Goal: Complete application form: Complete application form

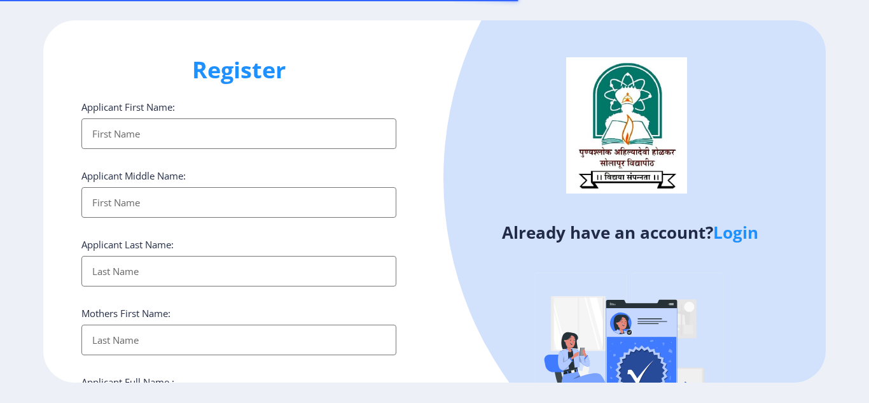
select select
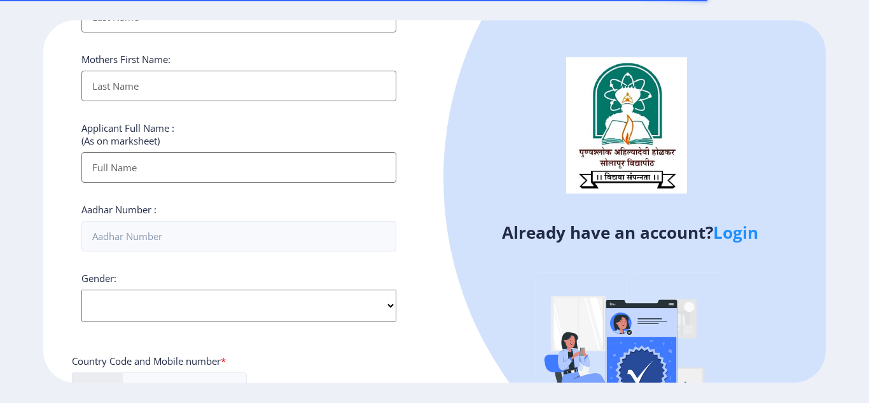
scroll to position [255, 0]
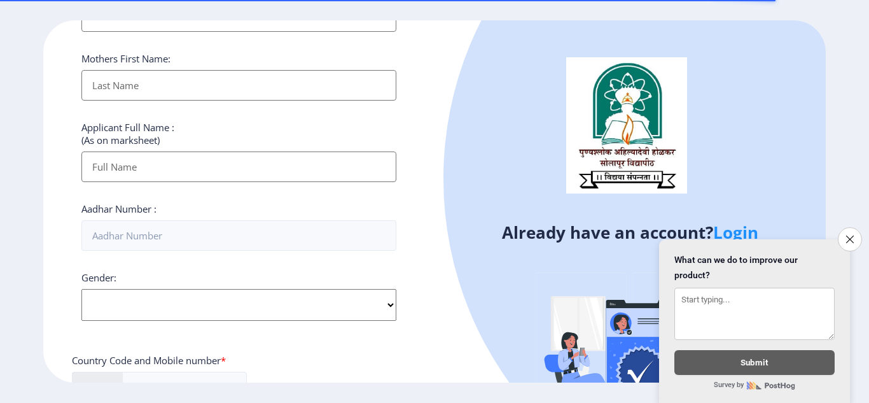
click at [741, 239] on form "Close survey What can we do to improve our product? Submit Survey by" at bounding box center [754, 321] width 191 height 164
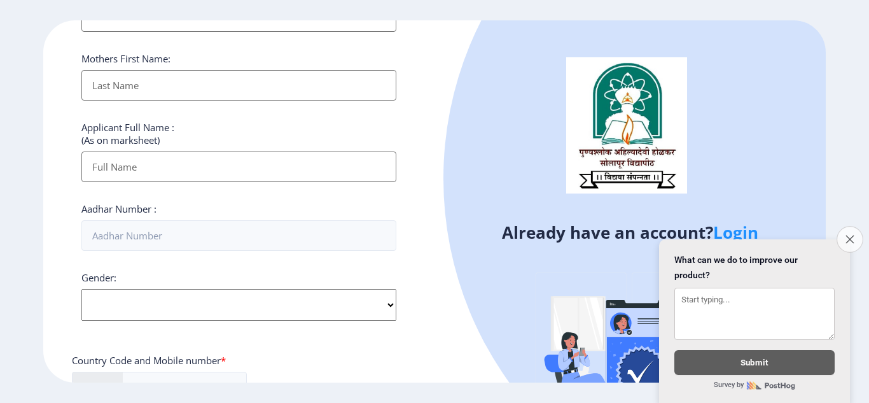
click at [847, 228] on button "Close survey" at bounding box center [850, 239] width 27 height 27
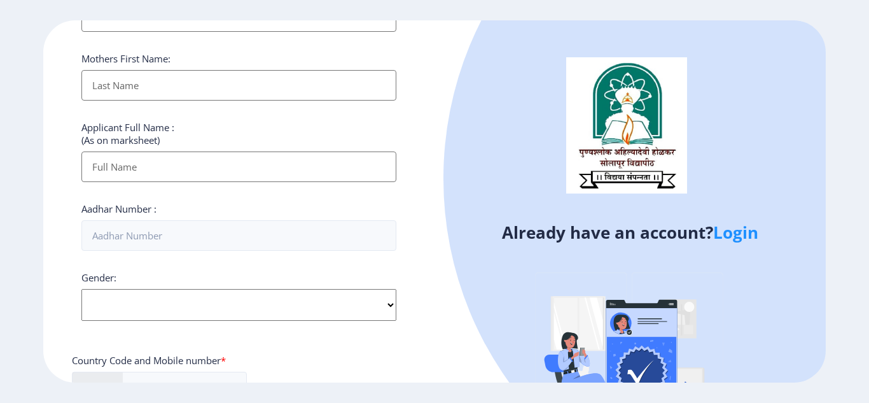
click at [739, 232] on link "Login" at bounding box center [735, 232] width 45 height 23
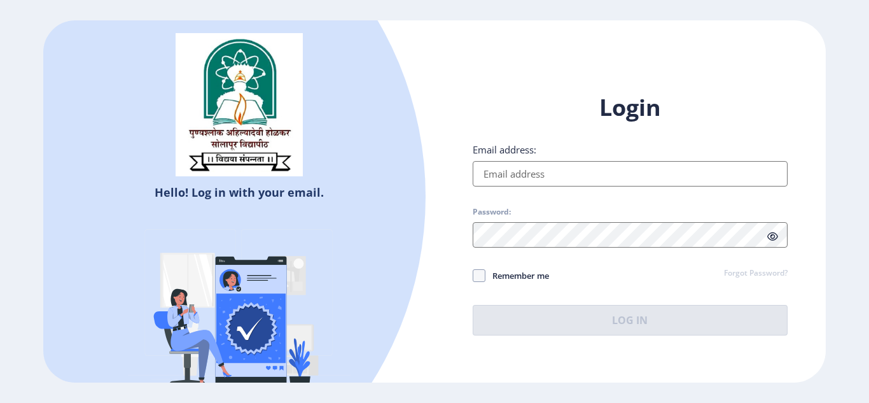
click at [528, 176] on input "Email address:" at bounding box center [630, 173] width 315 height 25
type input "[EMAIL_ADDRESS][DOMAIN_NAME]"
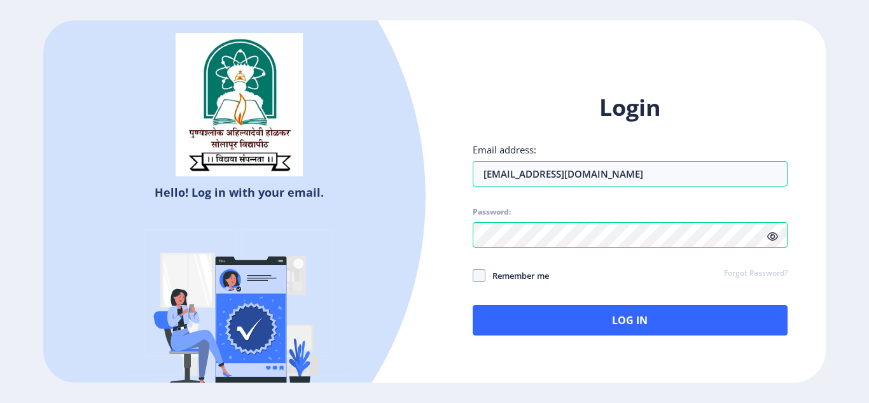
click at [774, 235] on icon at bounding box center [773, 237] width 11 height 10
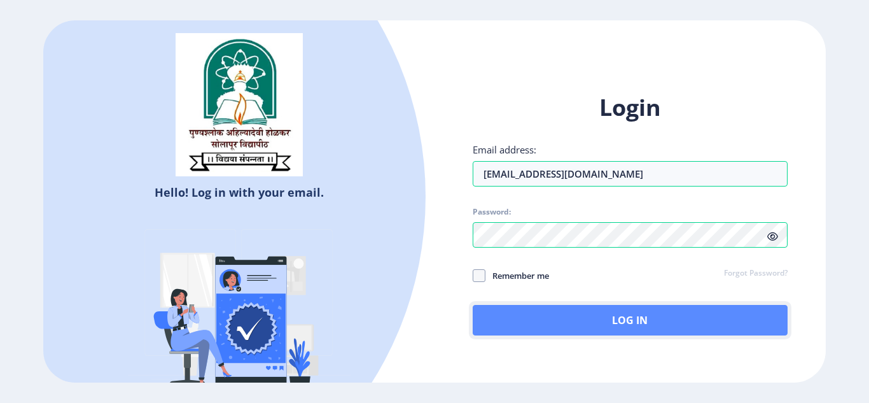
click at [587, 314] on button "Log In" at bounding box center [630, 320] width 315 height 31
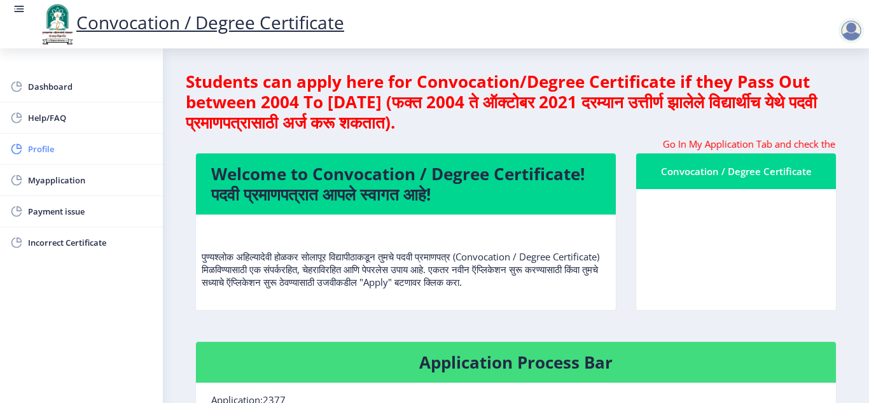
click at [81, 150] on span "Profile" at bounding box center [90, 148] width 125 height 15
select select
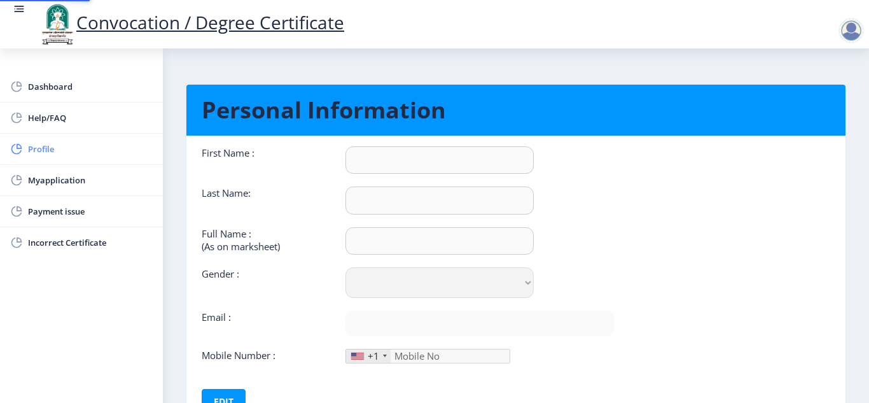
type input "ANIL"
type input "FARADE"
type input "FARADE [PERSON_NAME]"
select select "[DEMOGRAPHIC_DATA]"
type input "[EMAIL_ADDRESS][DOMAIN_NAME]"
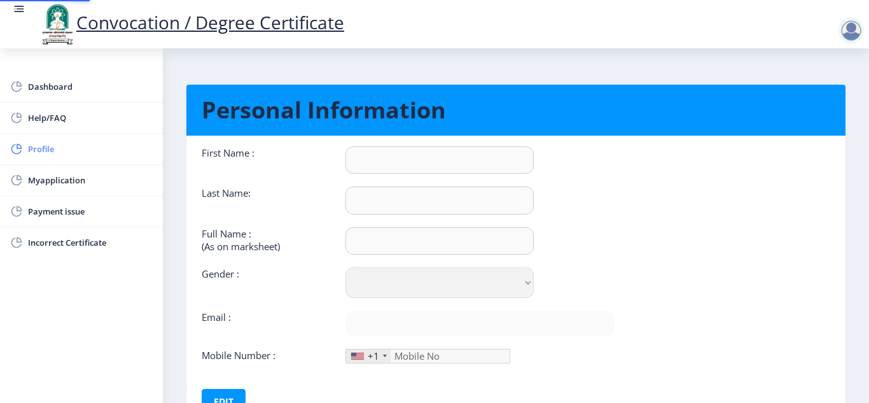
type input "9922601092"
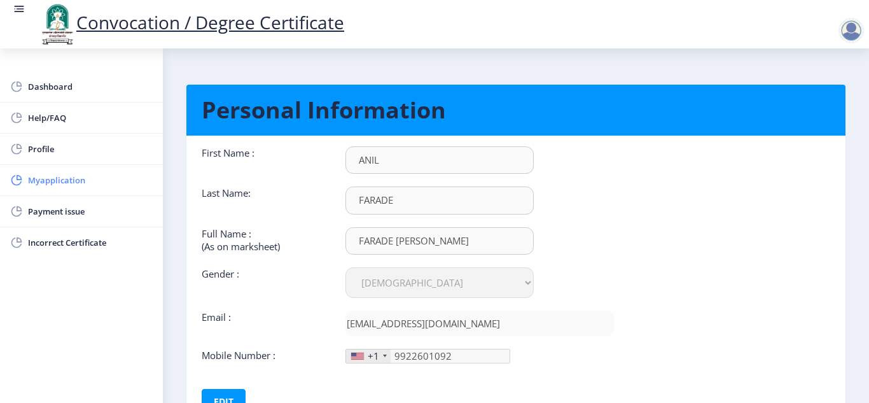
click at [62, 177] on span "Myapplication" at bounding box center [90, 179] width 125 height 15
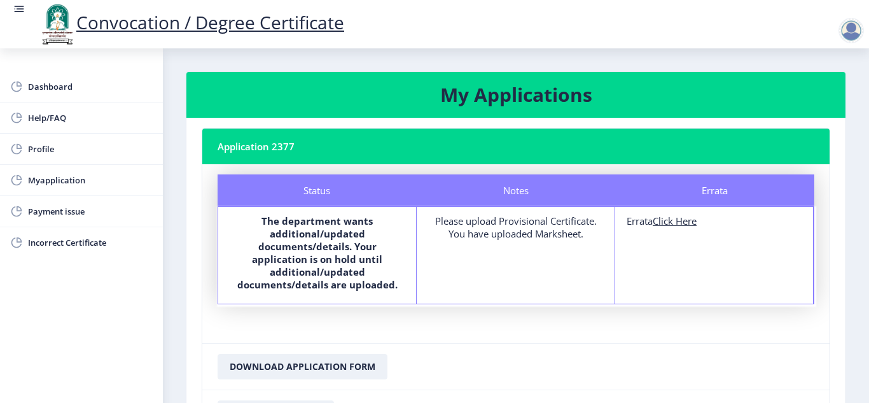
click at [513, 229] on div "Please upload Provisional Certificate. You have uploaded Marksheet." at bounding box center [515, 226] width 175 height 25
click at [664, 225] on u "Click Here" at bounding box center [675, 220] width 44 height 13
select select
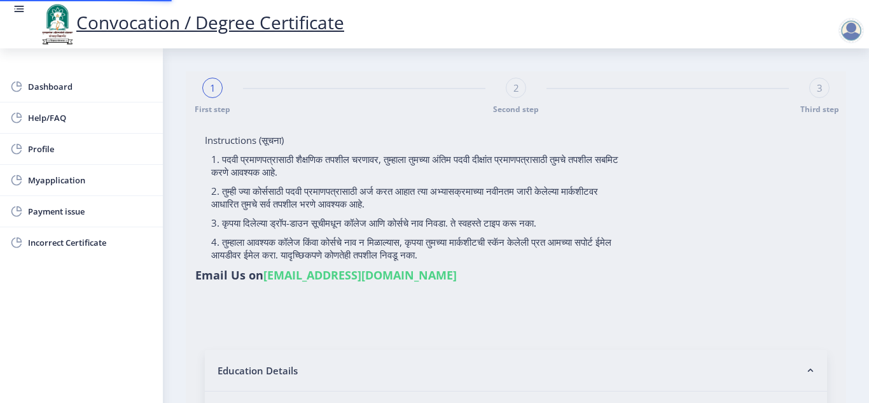
type input "0501006228"
select select "Regular"
select select "2007"
select select "March"
select select "SECOND CLASS"
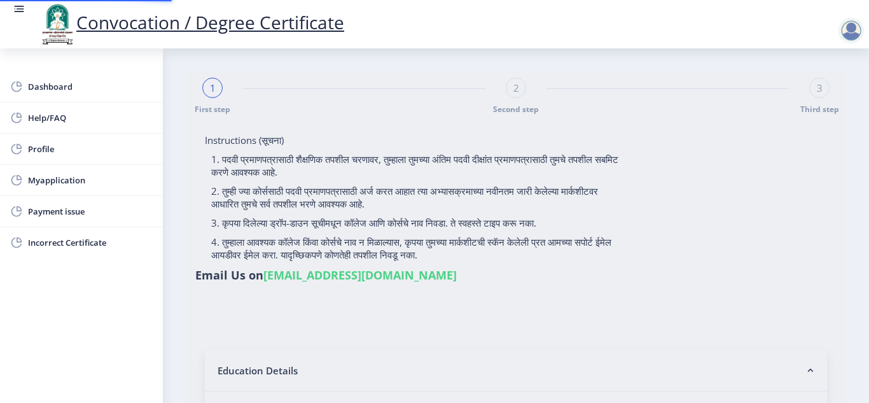
type input "33224"
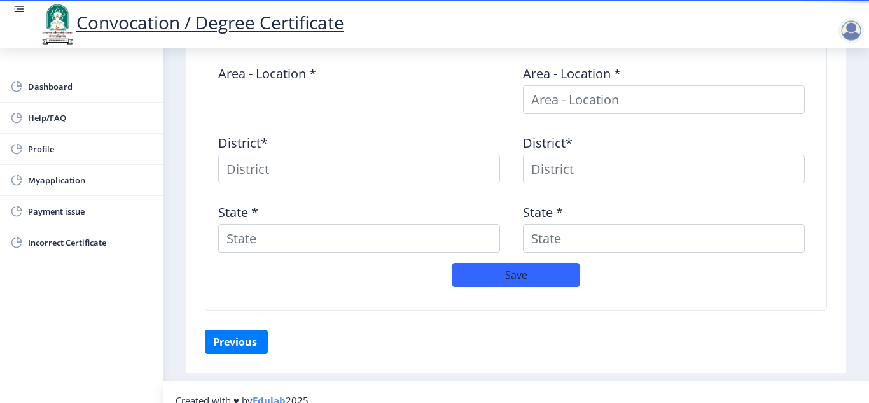
scroll to position [619, 0]
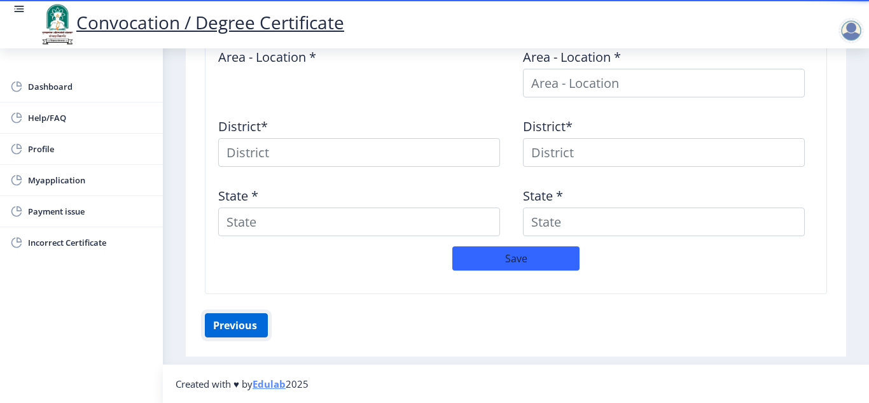
click at [232, 326] on button "Previous ‍" at bounding box center [236, 325] width 63 height 24
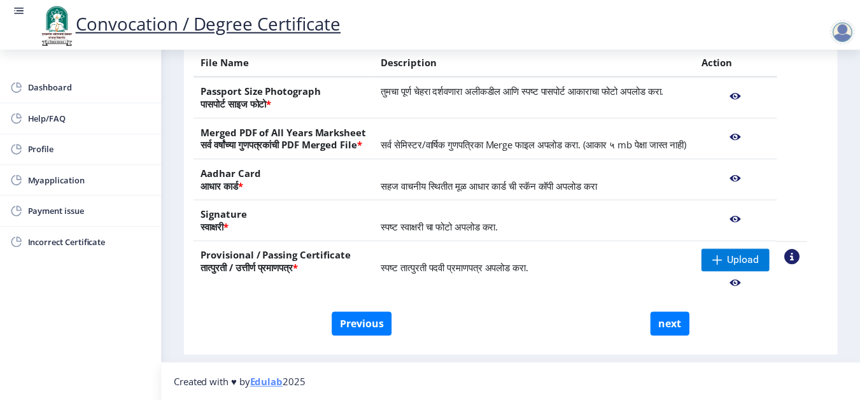
scroll to position [255, 0]
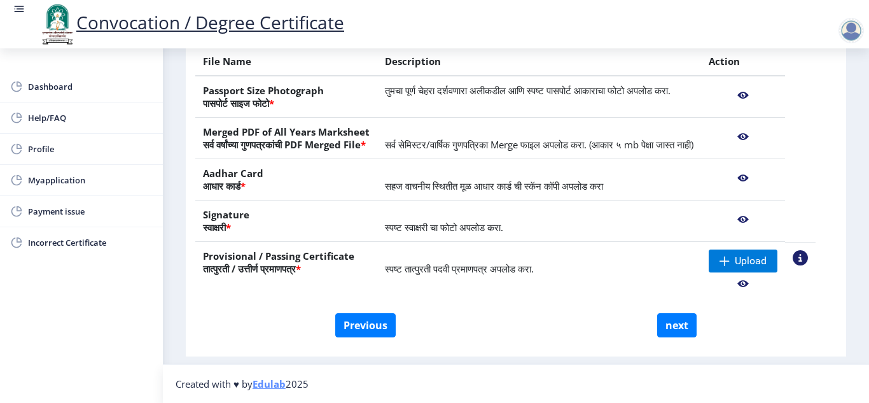
click at [761, 289] on nb-action at bounding box center [743, 283] width 69 height 23
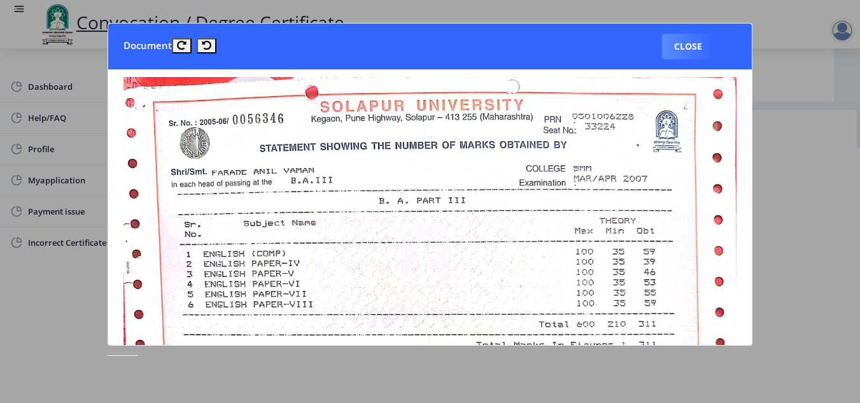
scroll to position [0, 0]
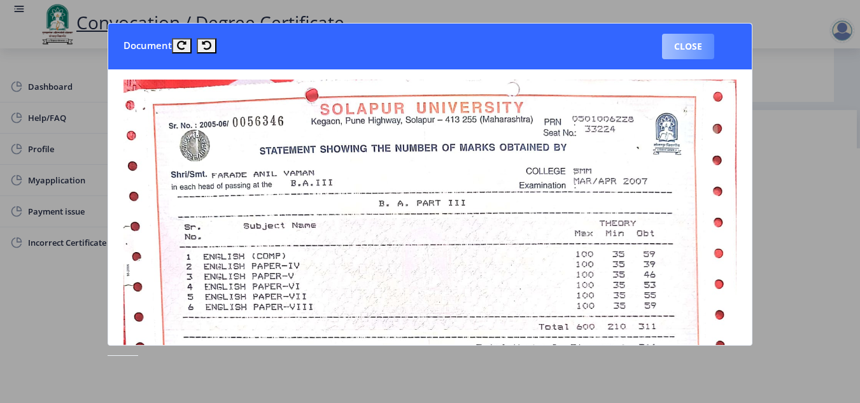
click at [679, 50] on button "Close" at bounding box center [688, 46] width 52 height 25
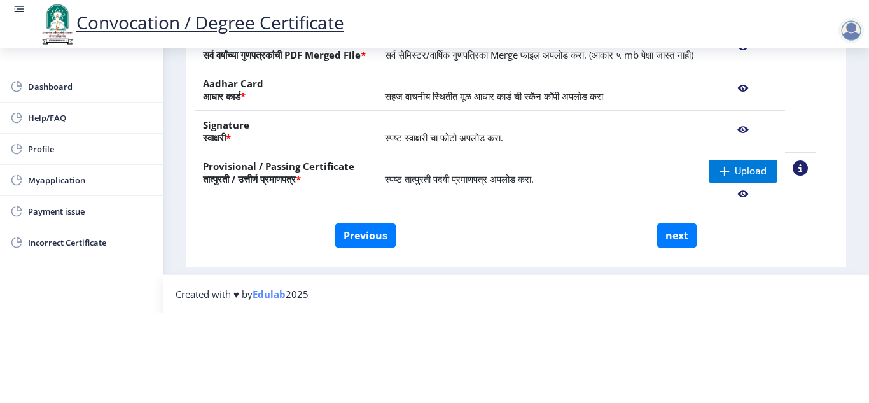
scroll to position [260, 0]
click at [808, 160] on nb-action at bounding box center [800, 167] width 15 height 15
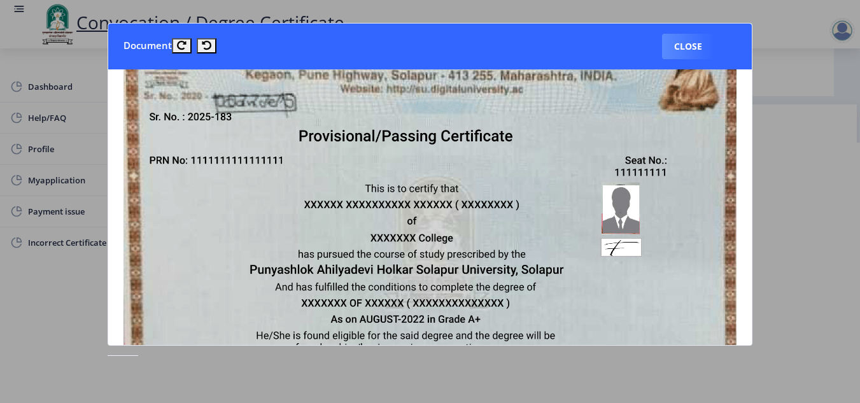
scroll to position [0, 0]
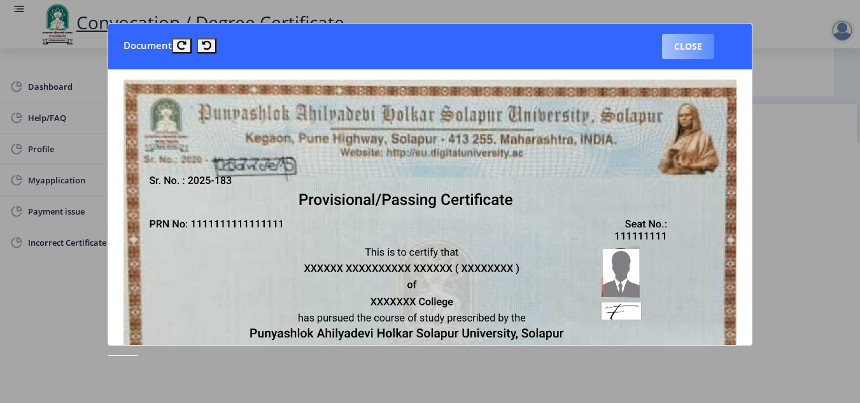
click at [694, 34] on button "Close" at bounding box center [688, 46] width 52 height 25
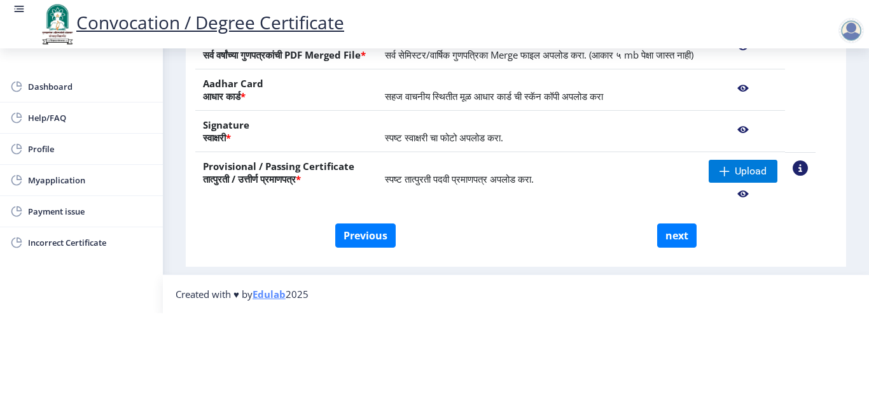
scroll to position [260, 0]
click at [757, 165] on span "Upload" at bounding box center [751, 171] width 32 height 13
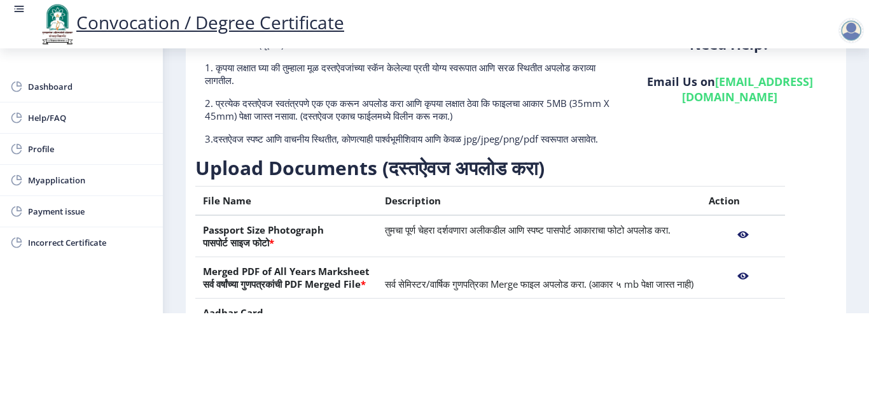
scroll to position [0, 0]
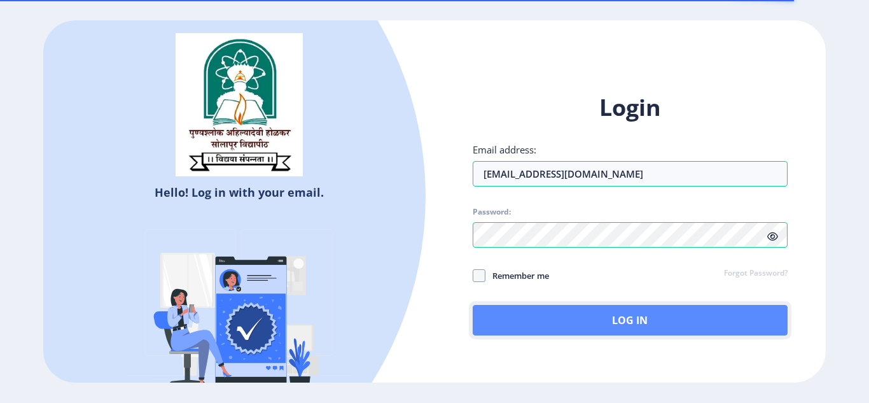
click at [570, 323] on button "Log In" at bounding box center [630, 320] width 315 height 31
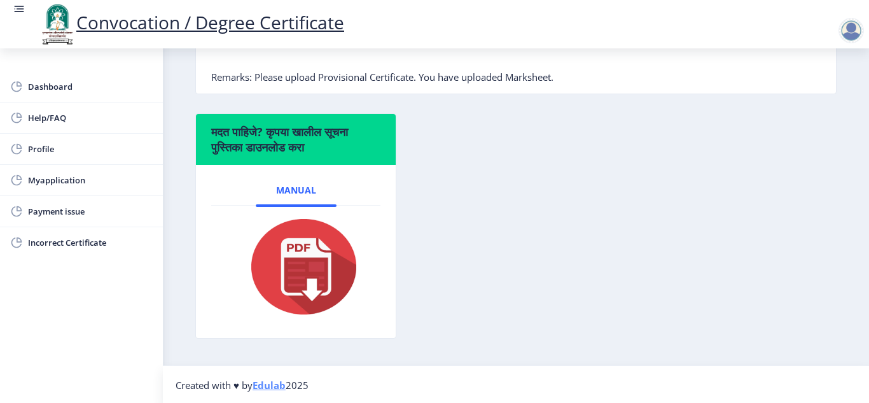
scroll to position [405, 0]
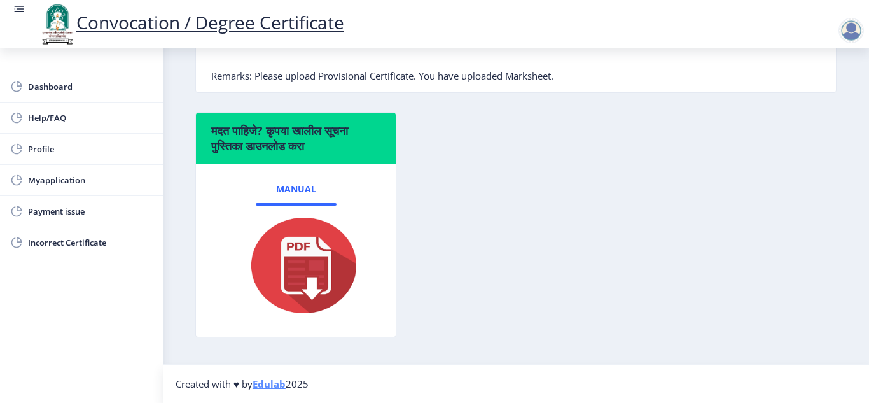
click at [299, 272] on img at bounding box center [295, 265] width 127 height 102
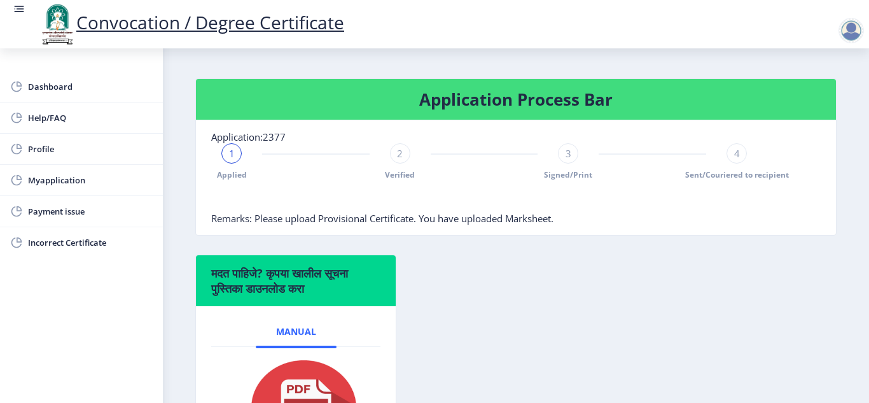
scroll to position [278, 0]
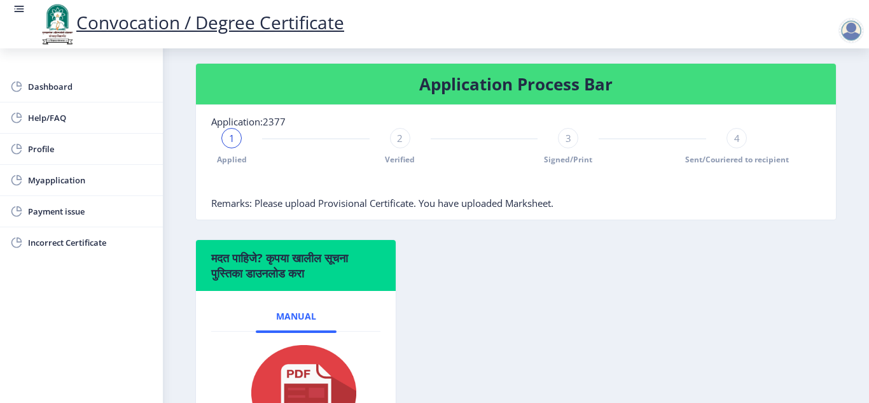
click at [398, 150] on div "2 Verified" at bounding box center [400, 146] width 20 height 37
click at [230, 146] on div at bounding box center [231, 138] width 20 height 20
click at [230, 146] on div "1" at bounding box center [231, 138] width 20 height 20
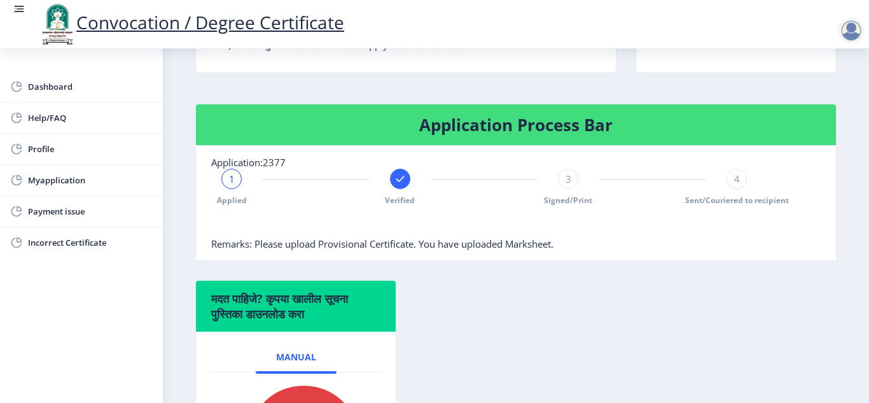
scroll to position [214, 0]
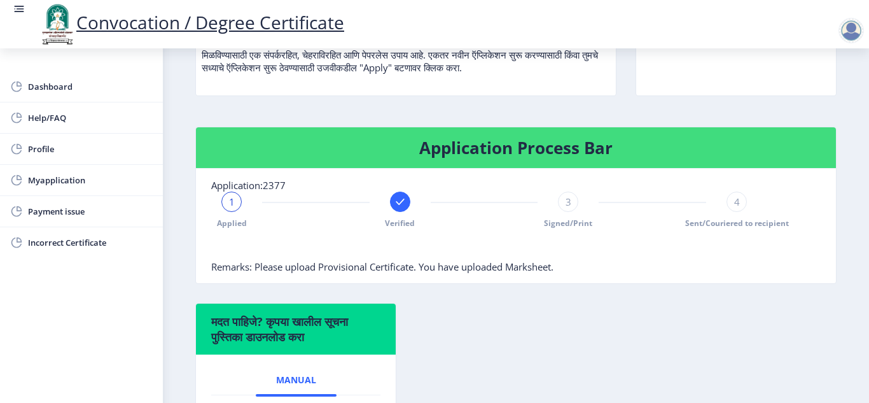
click at [234, 210] on div "1" at bounding box center [231, 202] width 20 height 20
click at [399, 204] on rect at bounding box center [400, 201] width 13 height 13
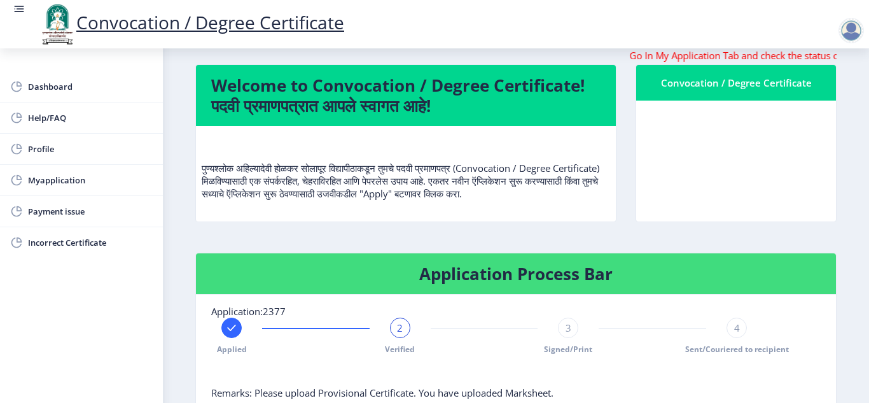
scroll to position [87, 0]
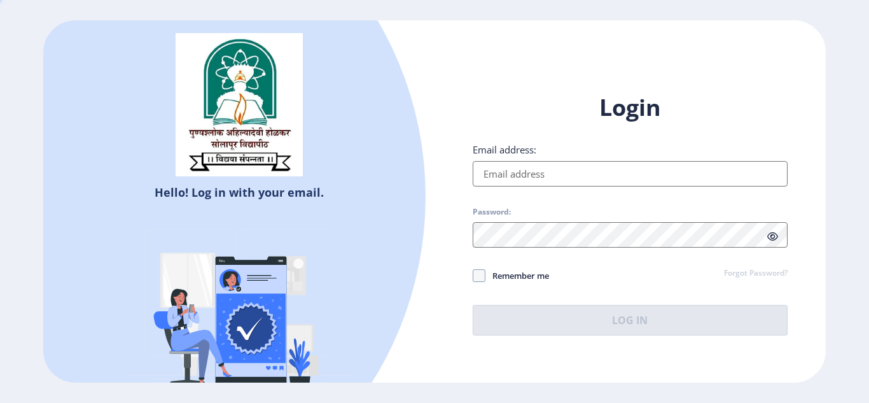
type input "[EMAIL_ADDRESS][DOMAIN_NAME]"
